Goal: Book appointment/travel/reservation

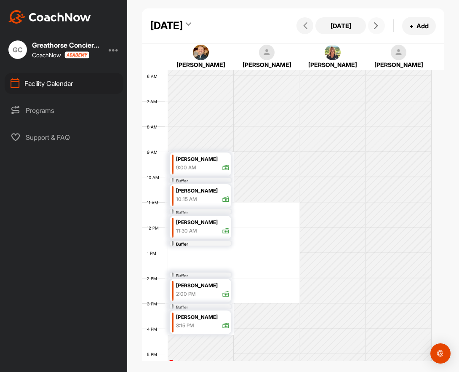
click at [373, 29] on icon at bounding box center [376, 25] width 7 height 7
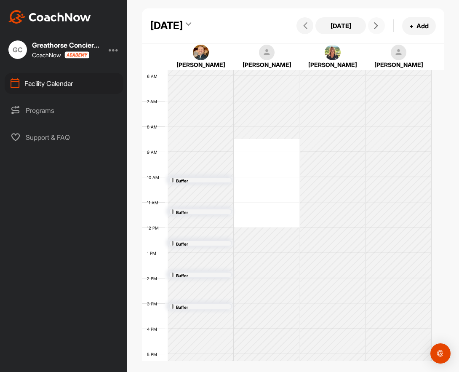
click at [373, 29] on icon at bounding box center [376, 25] width 7 height 7
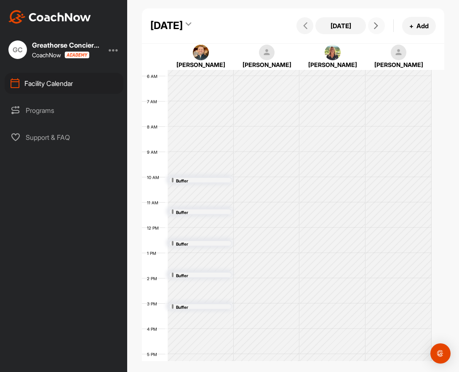
click at [373, 29] on icon at bounding box center [376, 25] width 7 height 7
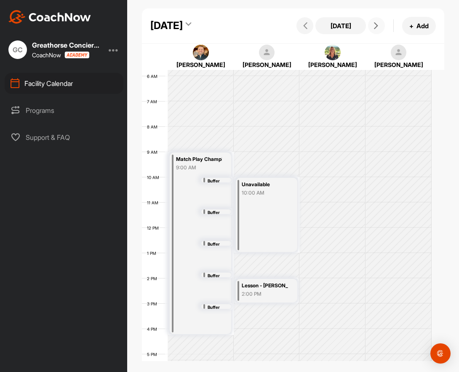
click at [373, 29] on icon at bounding box center [376, 25] width 7 height 7
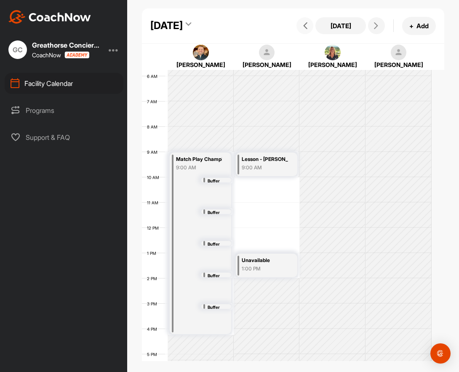
click at [302, 29] on icon at bounding box center [305, 25] width 7 height 7
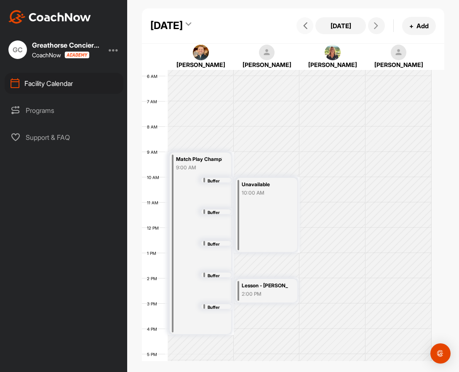
click at [302, 29] on icon at bounding box center [305, 25] width 7 height 7
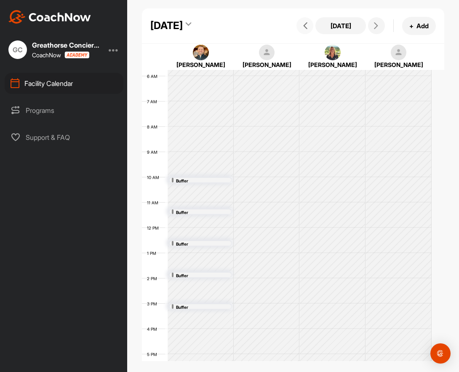
click at [302, 29] on icon at bounding box center [305, 25] width 7 height 7
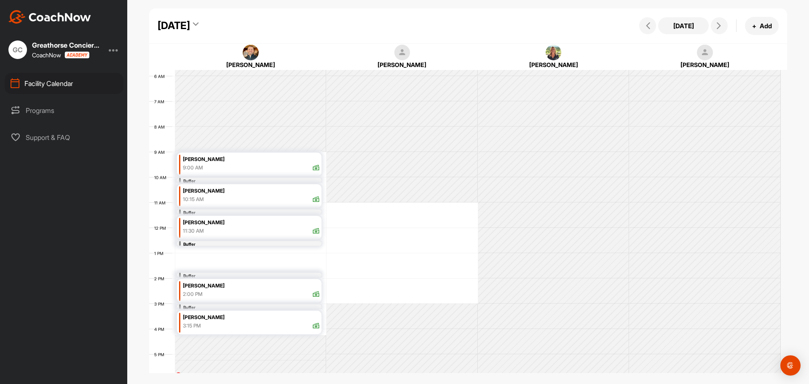
click at [190, 23] on div "[DATE]" at bounding box center [174, 25] width 32 height 15
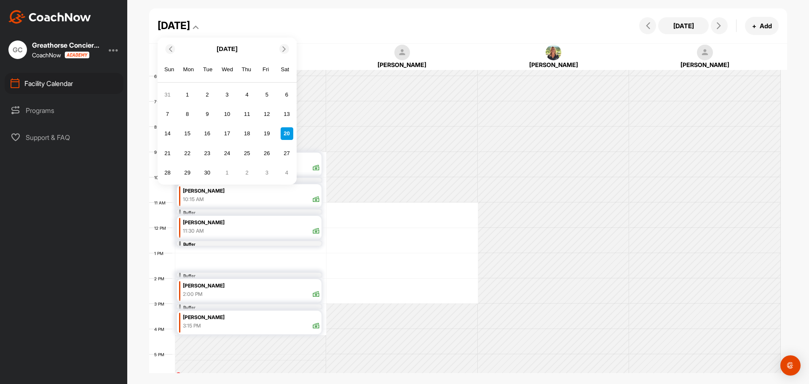
click at [289, 48] on span at bounding box center [285, 48] width 8 height 5
click at [173, 47] on span at bounding box center [169, 48] width 8 height 5
click at [172, 153] on div "21" at bounding box center [167, 153] width 13 height 13
